Goal: Find specific page/section: Find specific page/section

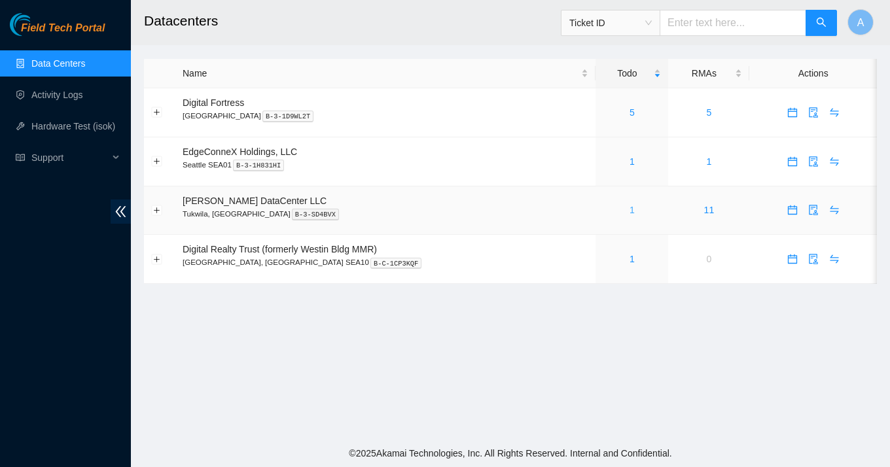
click at [630, 212] on link "1" at bounding box center [632, 210] width 5 height 10
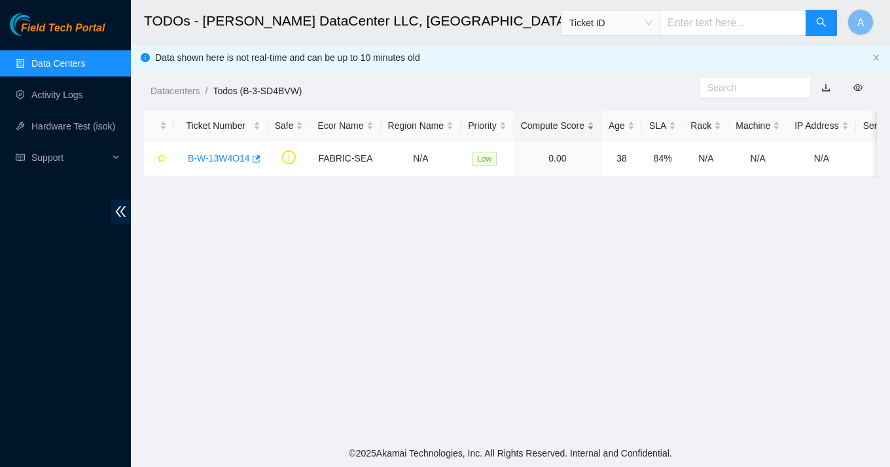
click at [85, 65] on link "Data Centers" at bounding box center [58, 63] width 54 height 10
